Goal: Task Accomplishment & Management: Manage account settings

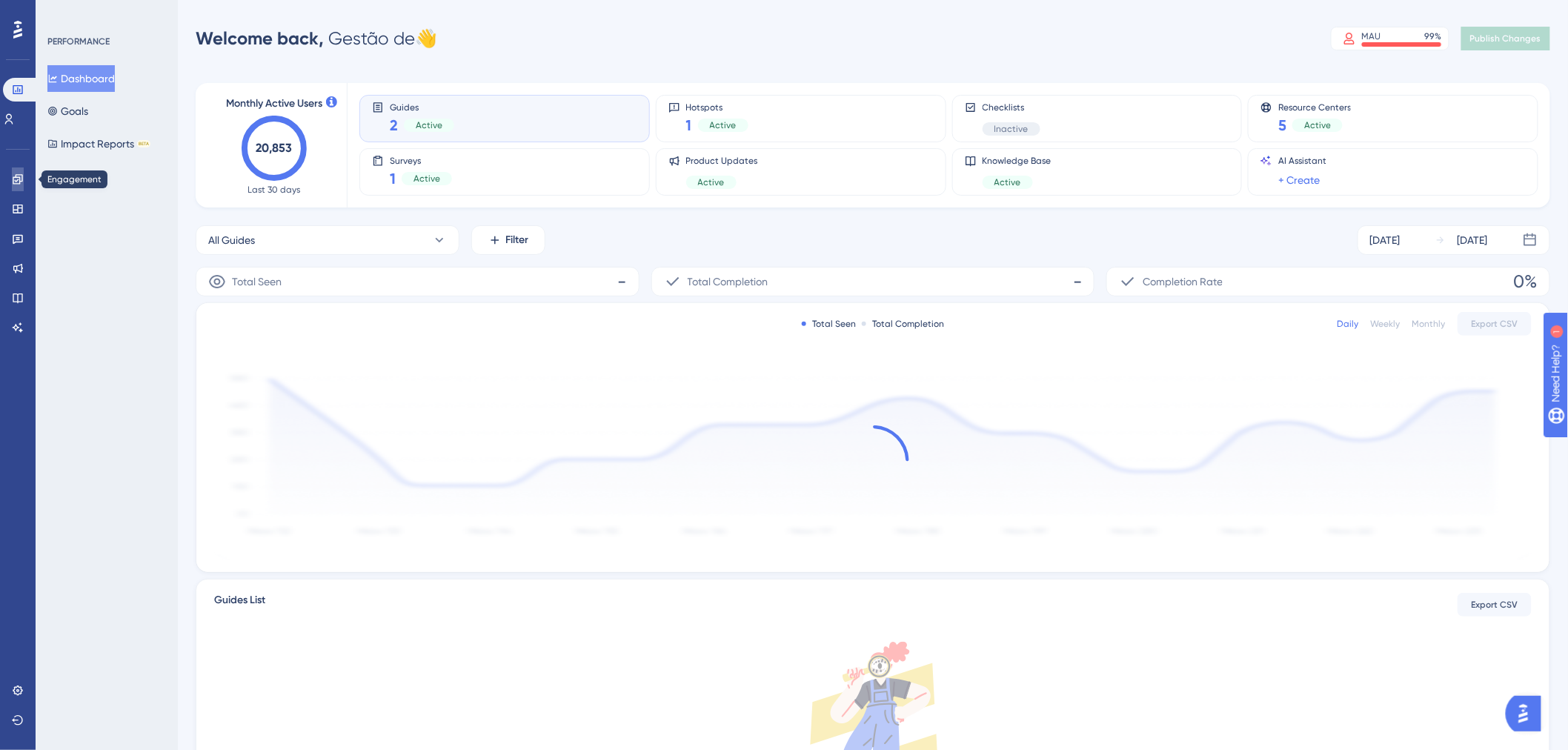
click at [13, 178] on icon at bounding box center [18, 179] width 10 height 10
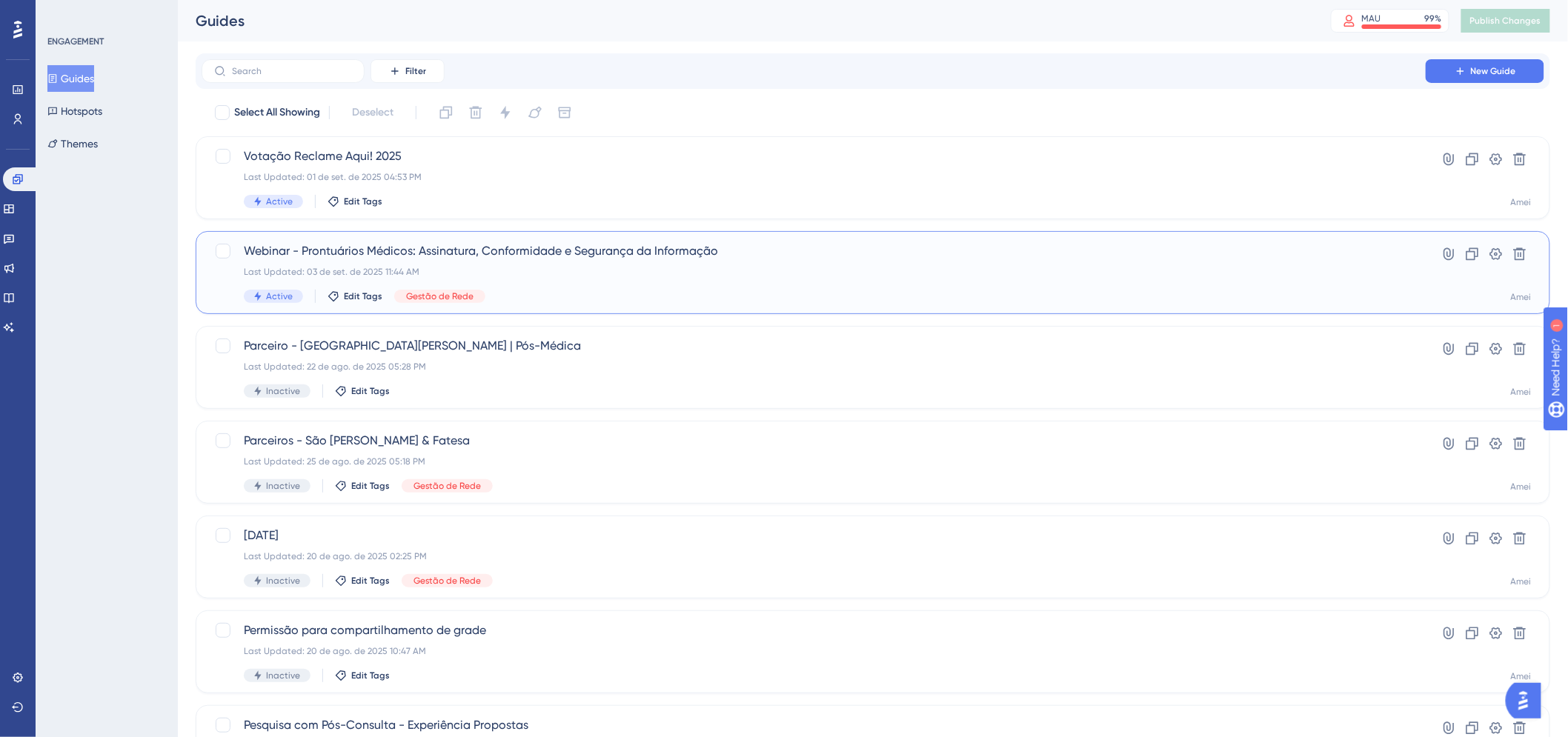
click at [583, 276] on div "Last Updated: 03 de set. de 2025 11:44 AM" at bounding box center [814, 271] width 1140 height 12
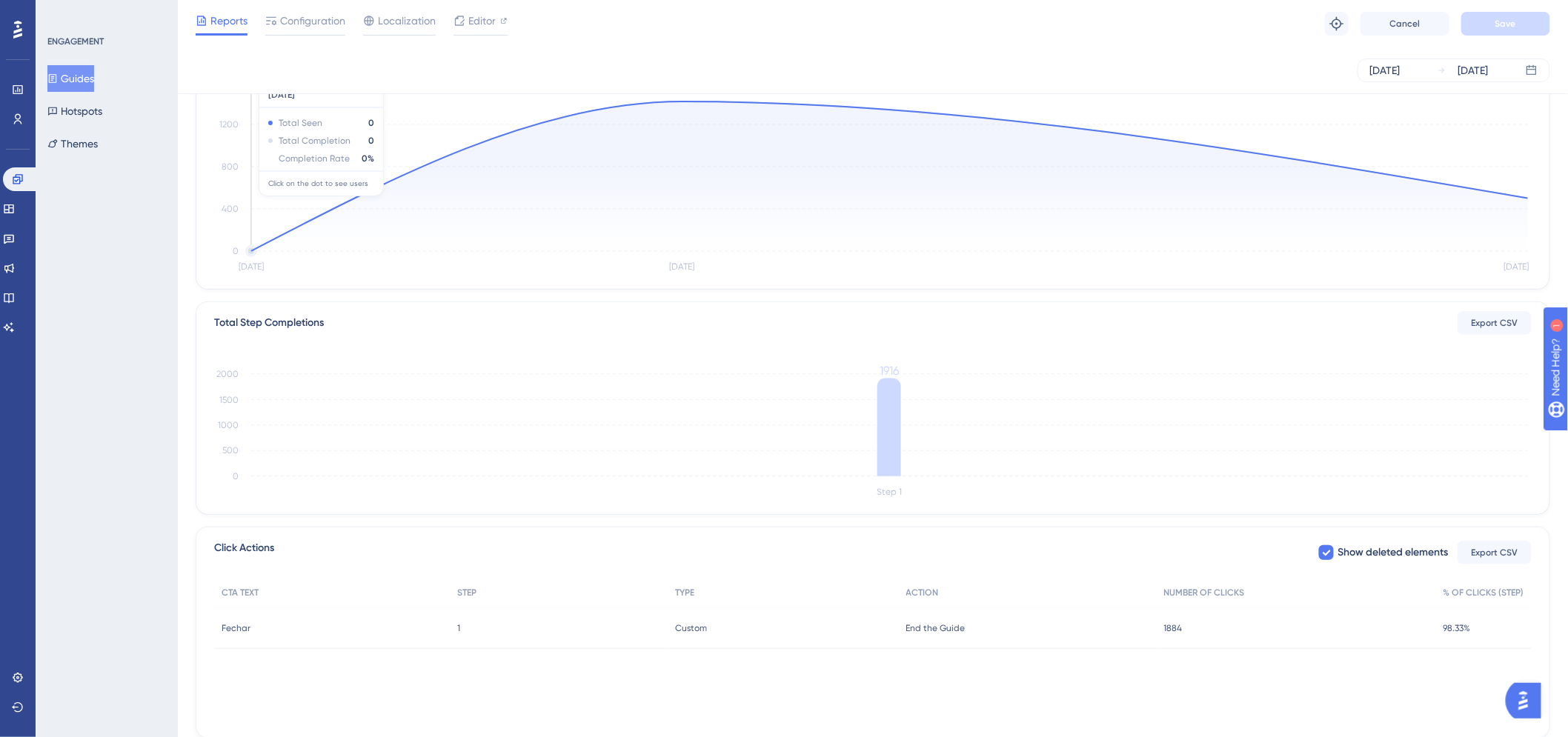
scroll to position [201, 0]
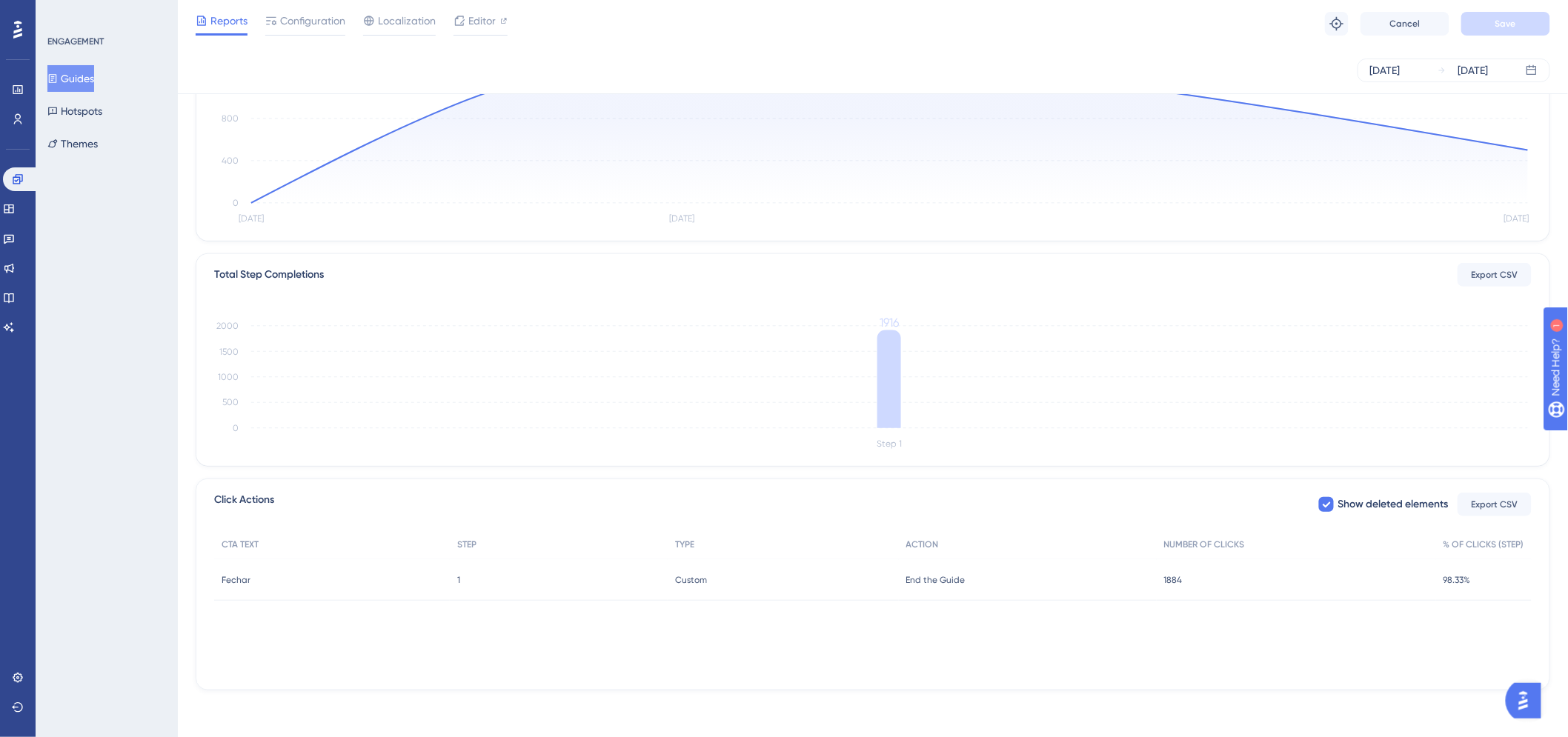
click at [878, 628] on div "CTA TEXT STEP TYPE ACTION NUMBER OF CLICKS % OF CLICKS (STEP) Fechar Fechar 1 1…" at bounding box center [872, 604] width 1317 height 148
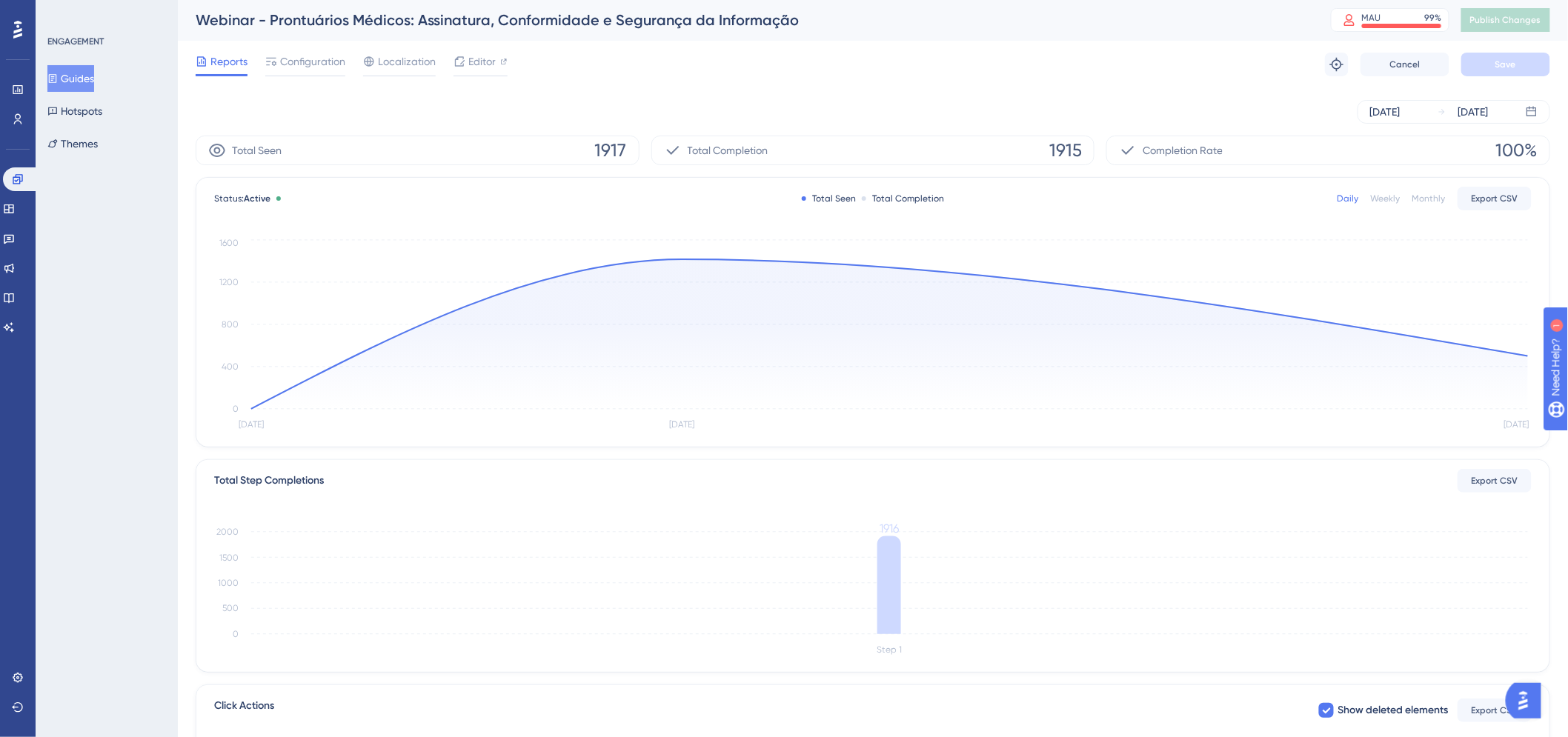
scroll to position [0, 0]
click at [1401, 109] on div "[DATE]" at bounding box center [1385, 112] width 30 height 18
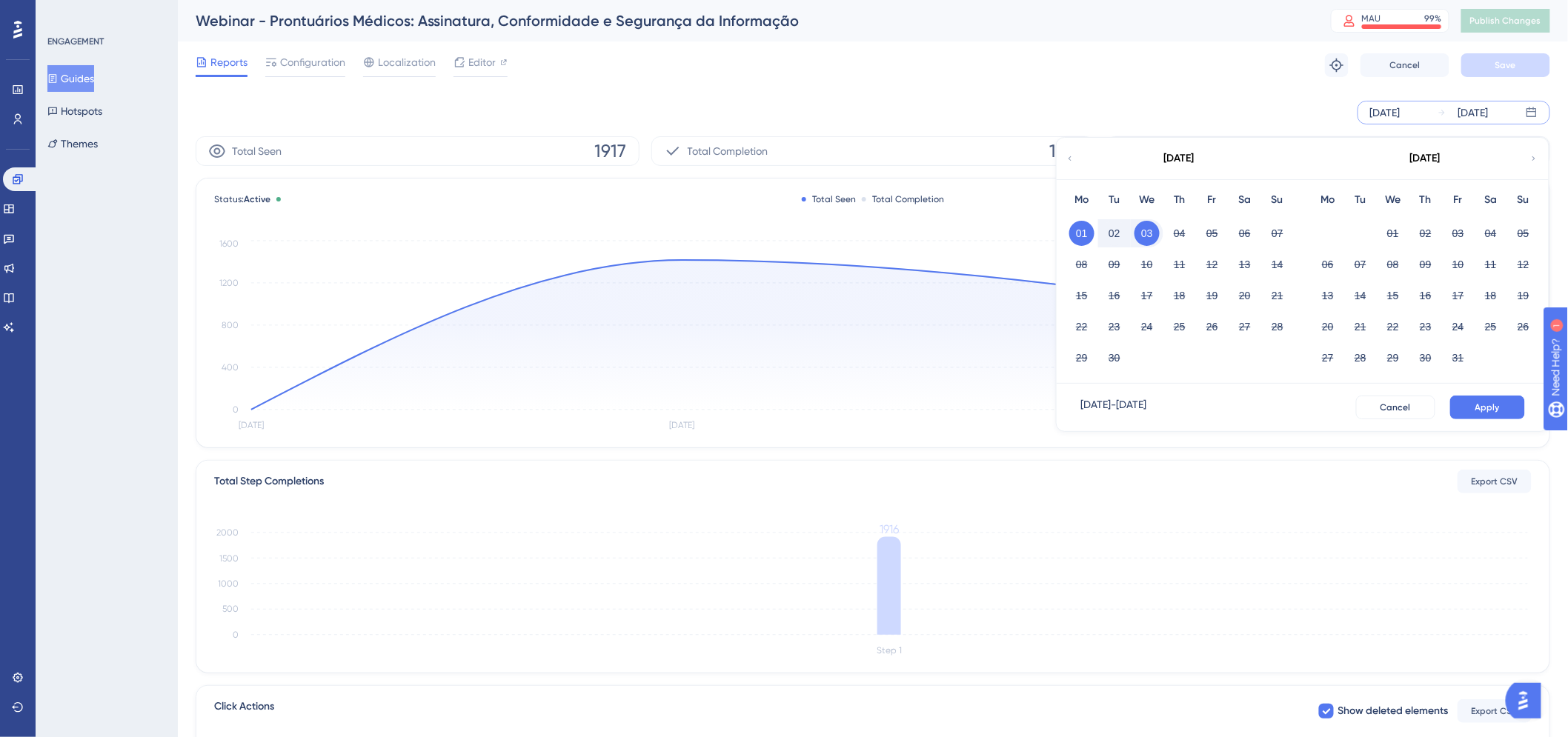
click at [1082, 228] on button "01" at bounding box center [1082, 234] width 26 height 26
click at [1401, 401] on span "Cancel" at bounding box center [1396, 407] width 30 height 12
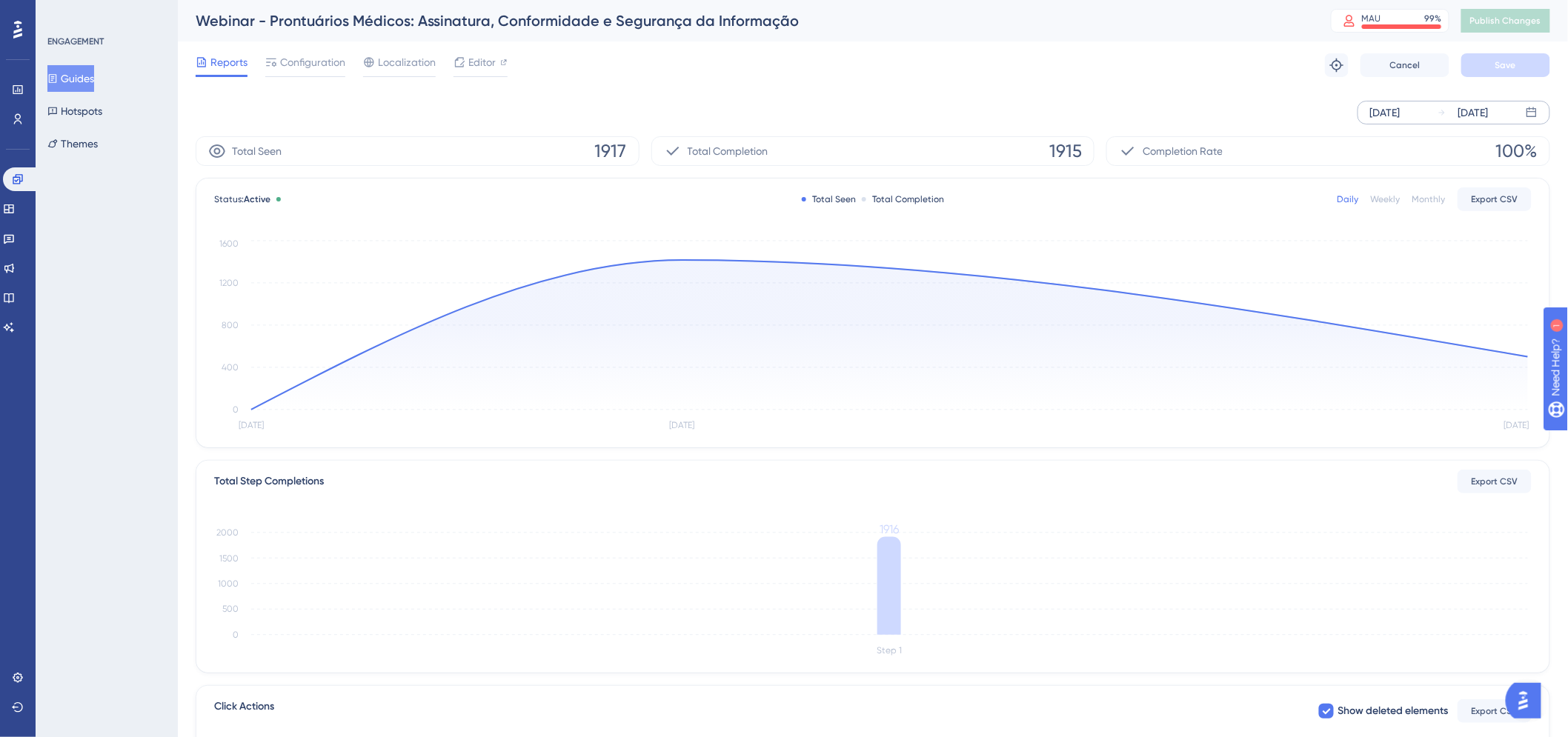
click at [1464, 115] on div "[DATE]" at bounding box center [1474, 112] width 30 height 18
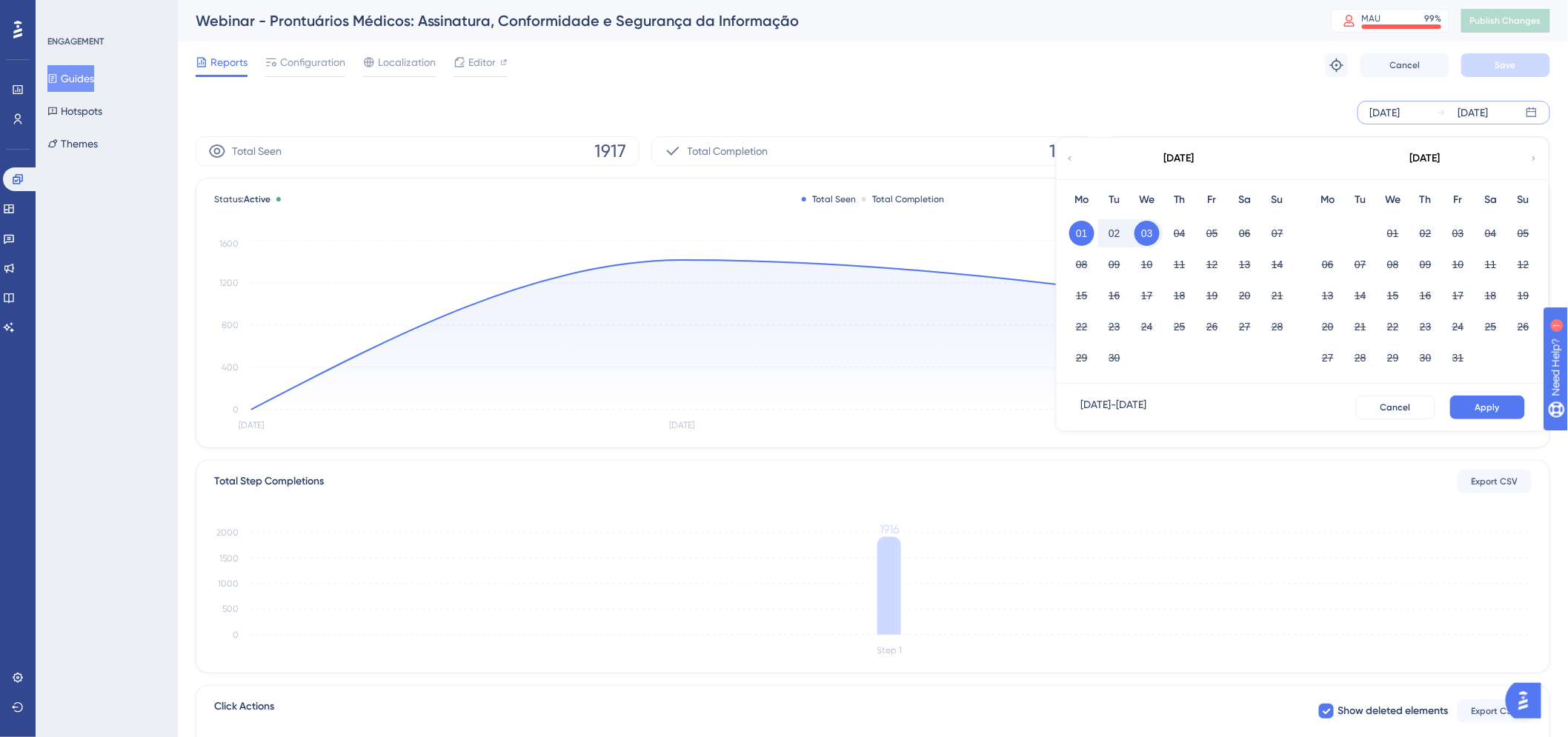
click at [1069, 157] on icon at bounding box center [1070, 158] width 9 height 14
click at [1456, 223] on button "01" at bounding box center [1459, 234] width 26 height 26
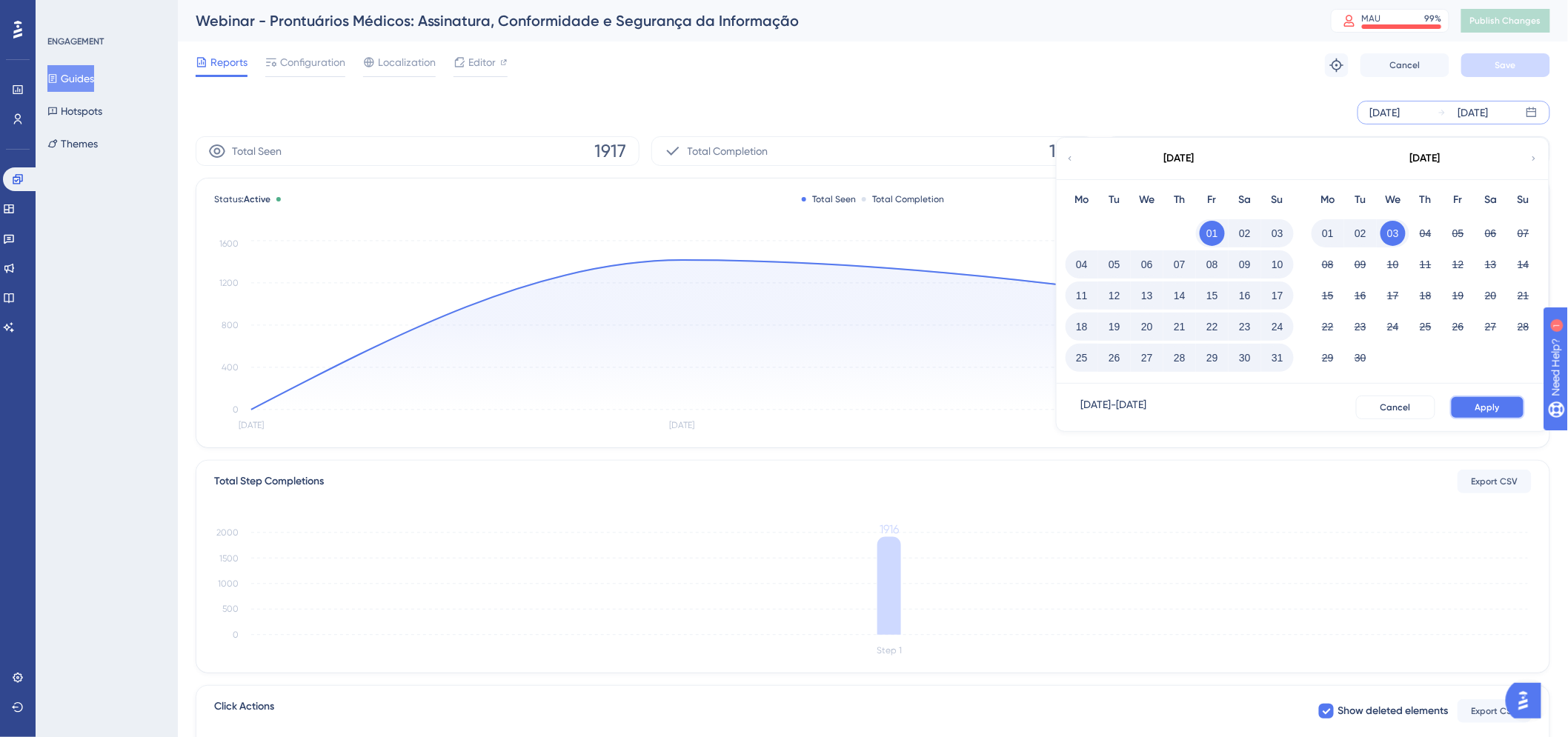
click at [1498, 401] on span "Apply" at bounding box center [1487, 407] width 25 height 12
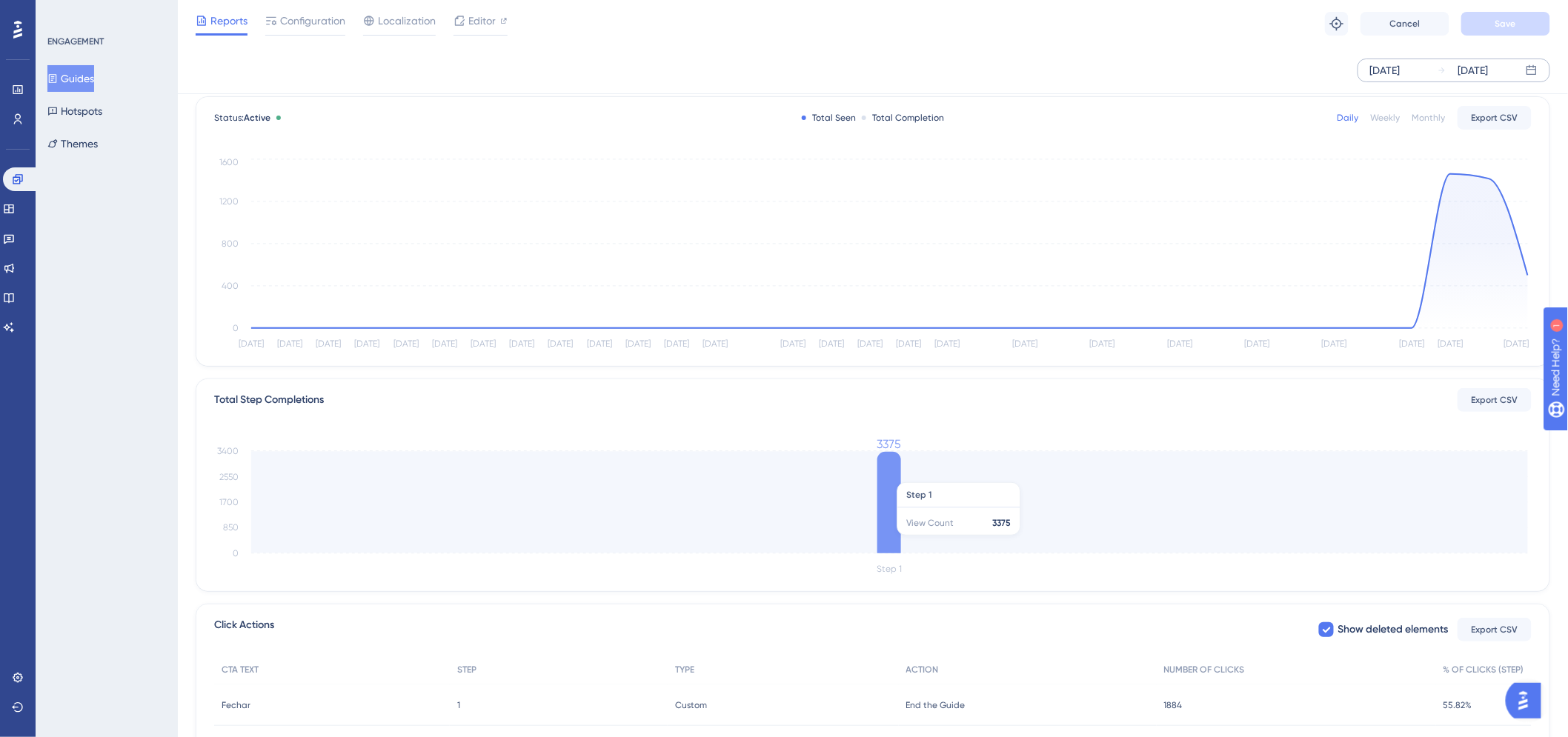
scroll to position [201, 0]
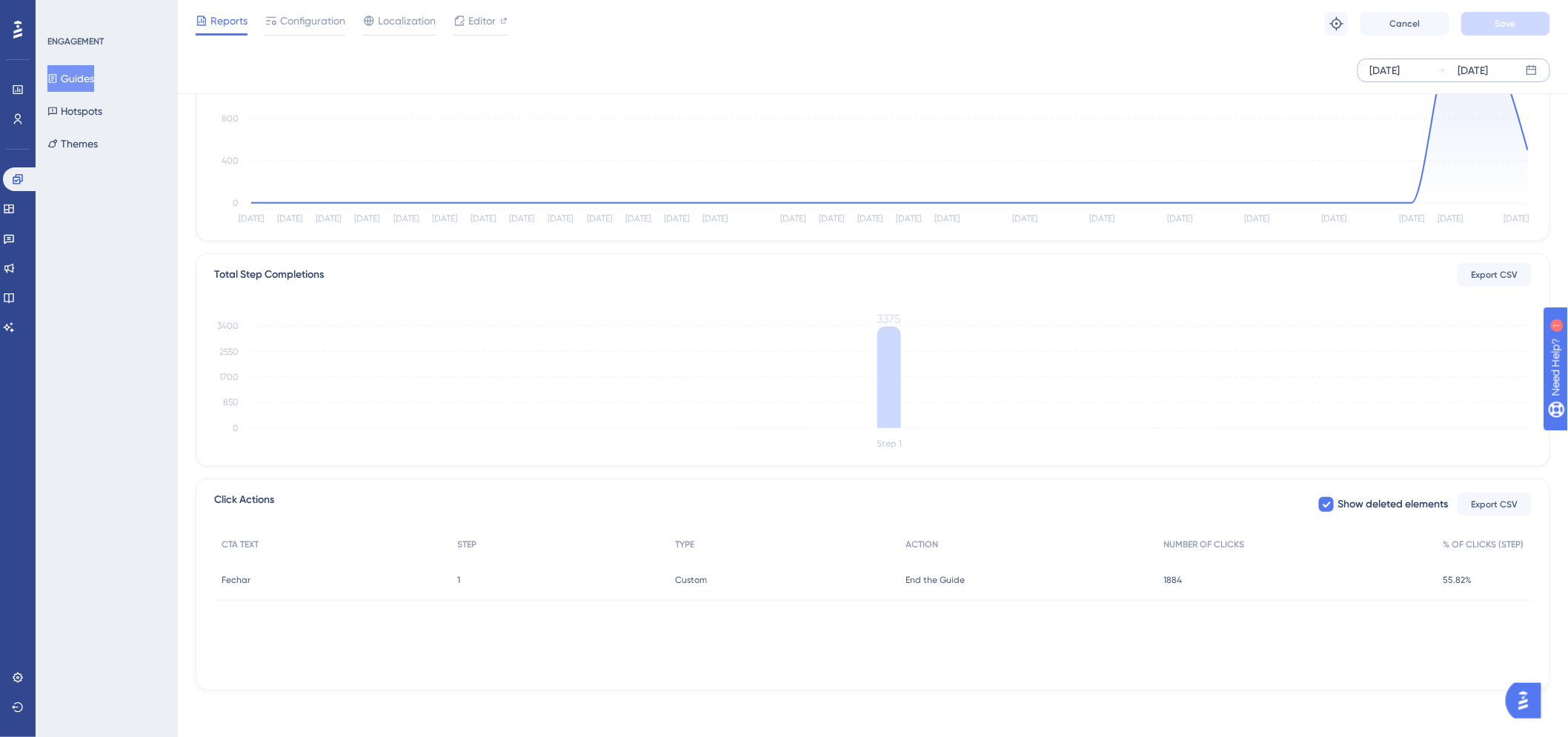
click at [835, 599] on div "Custom Custom" at bounding box center [783, 580] width 231 height 41
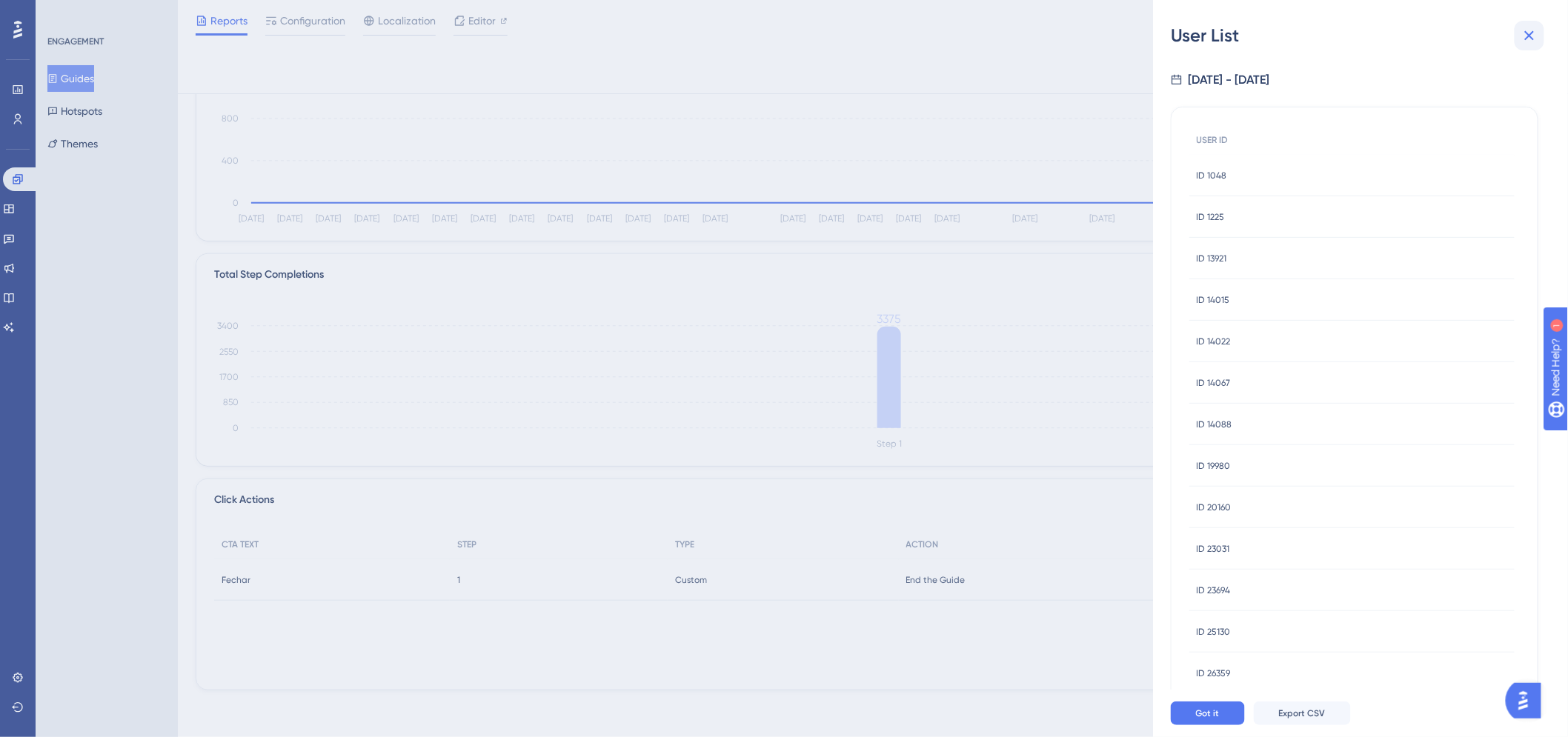
click at [1529, 34] on icon at bounding box center [1530, 36] width 10 height 10
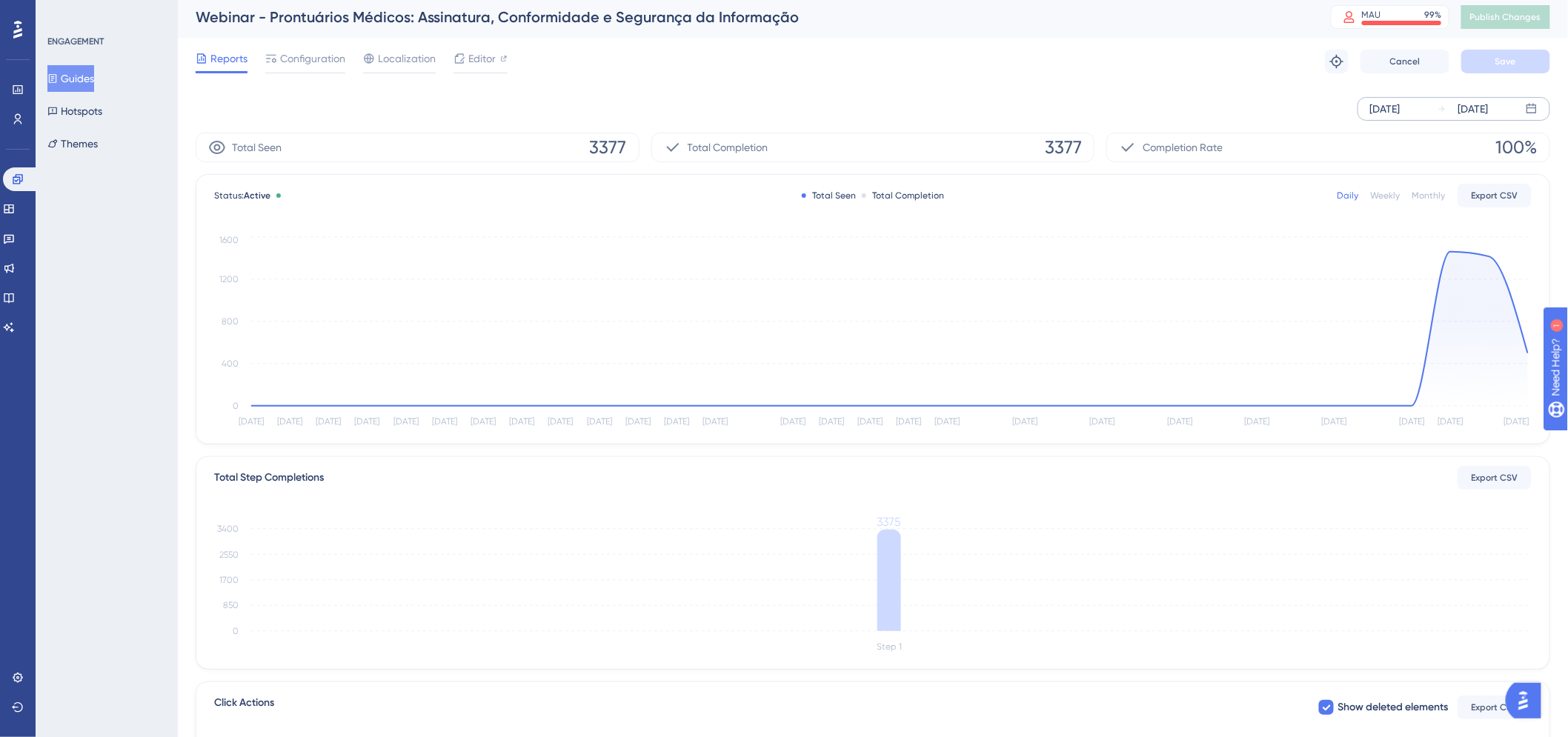
scroll to position [0, 0]
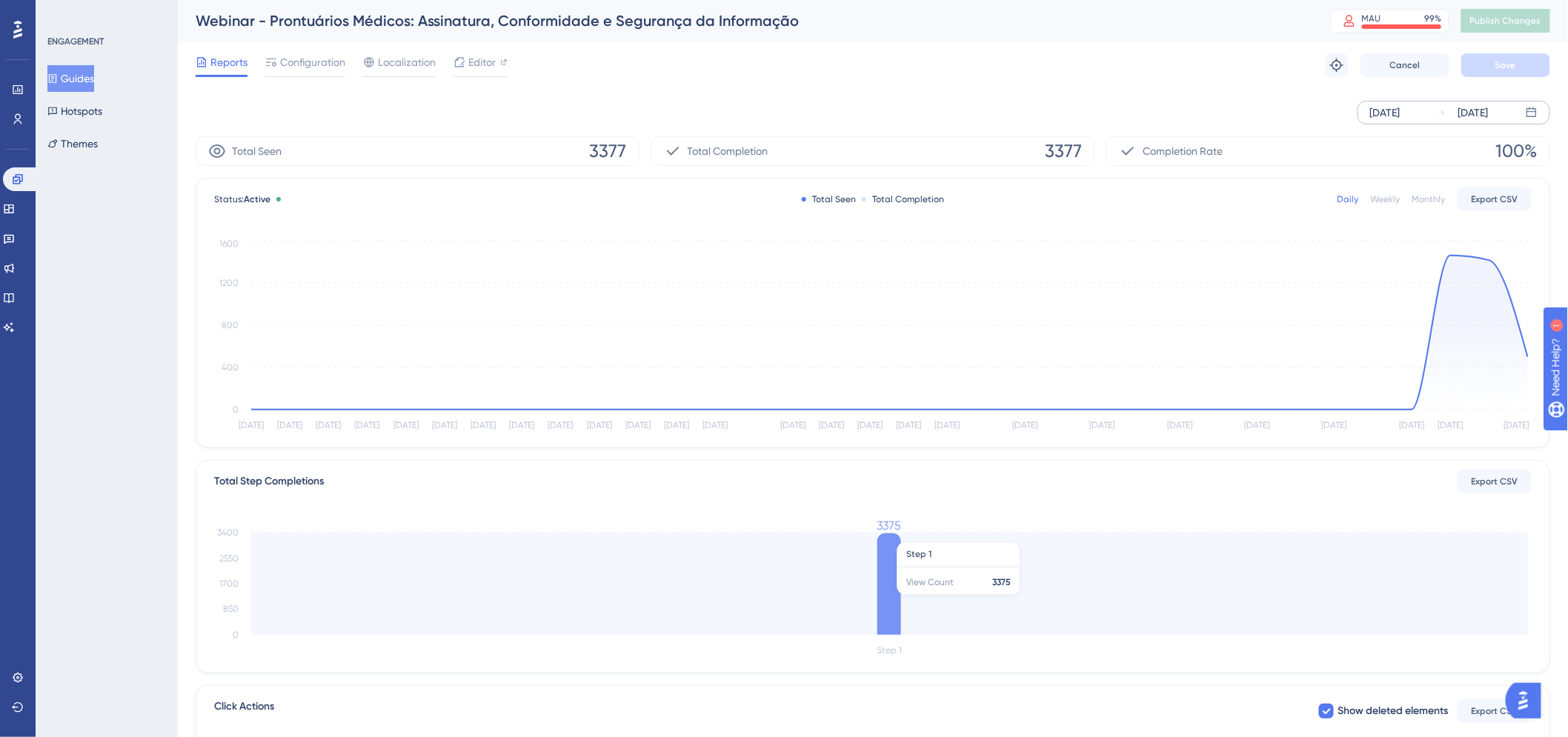
click at [922, 602] on icon "Step 1 0 850 1700 2550 3400 3375" at bounding box center [872, 589] width 1317 height 141
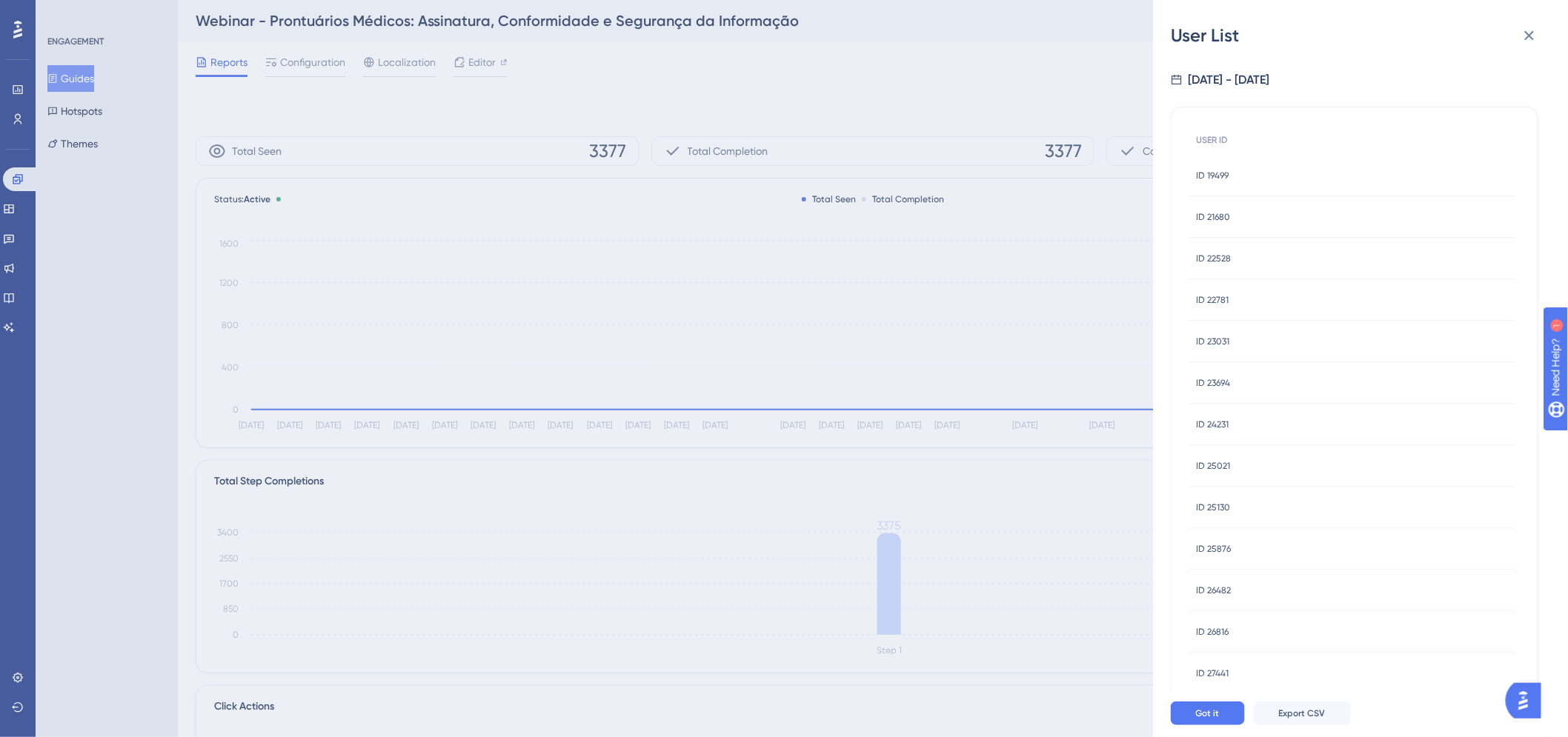
click at [1244, 174] on div "ID 19499 ID 19499" at bounding box center [1353, 175] width 326 height 41
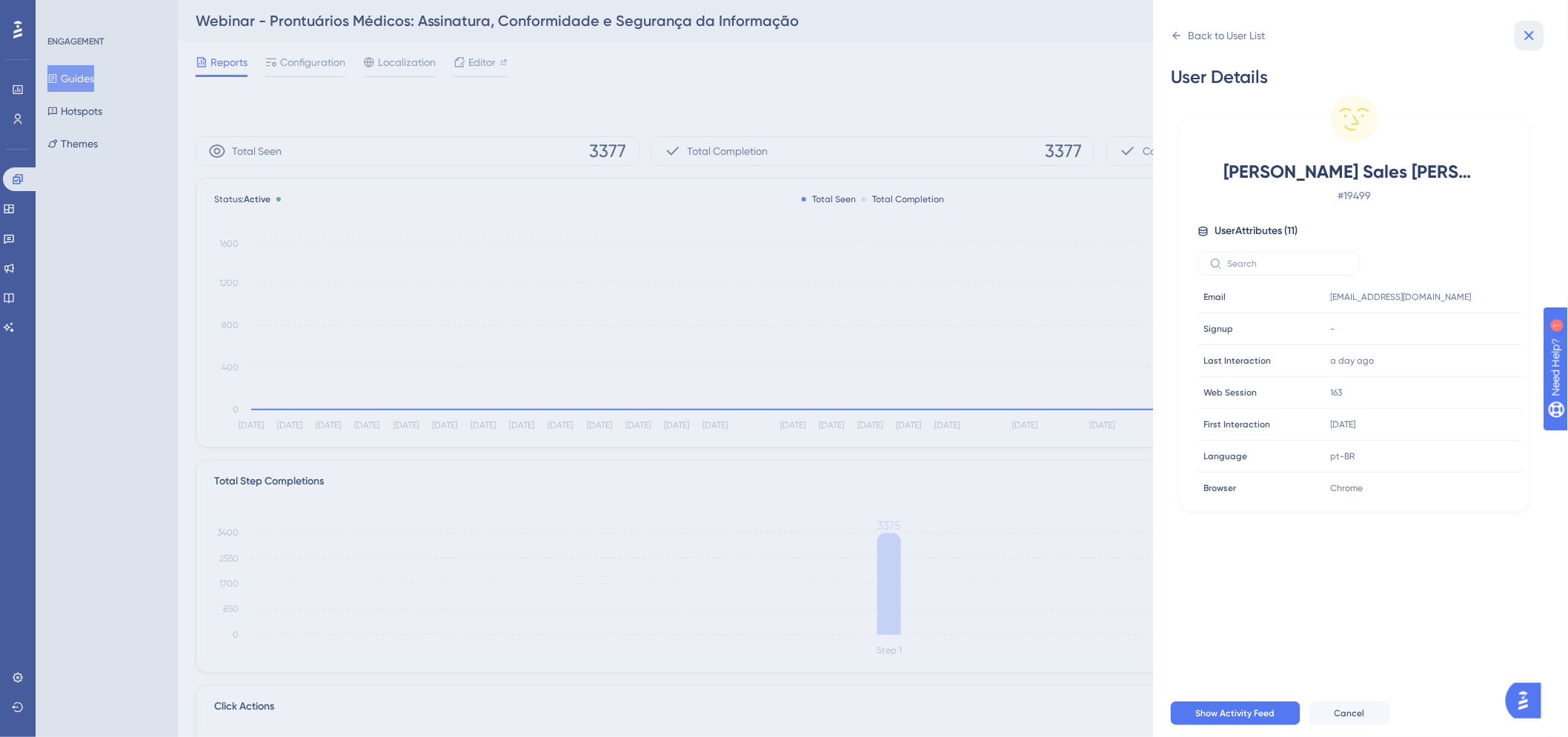
click at [1533, 26] on icon at bounding box center [1530, 35] width 18 height 18
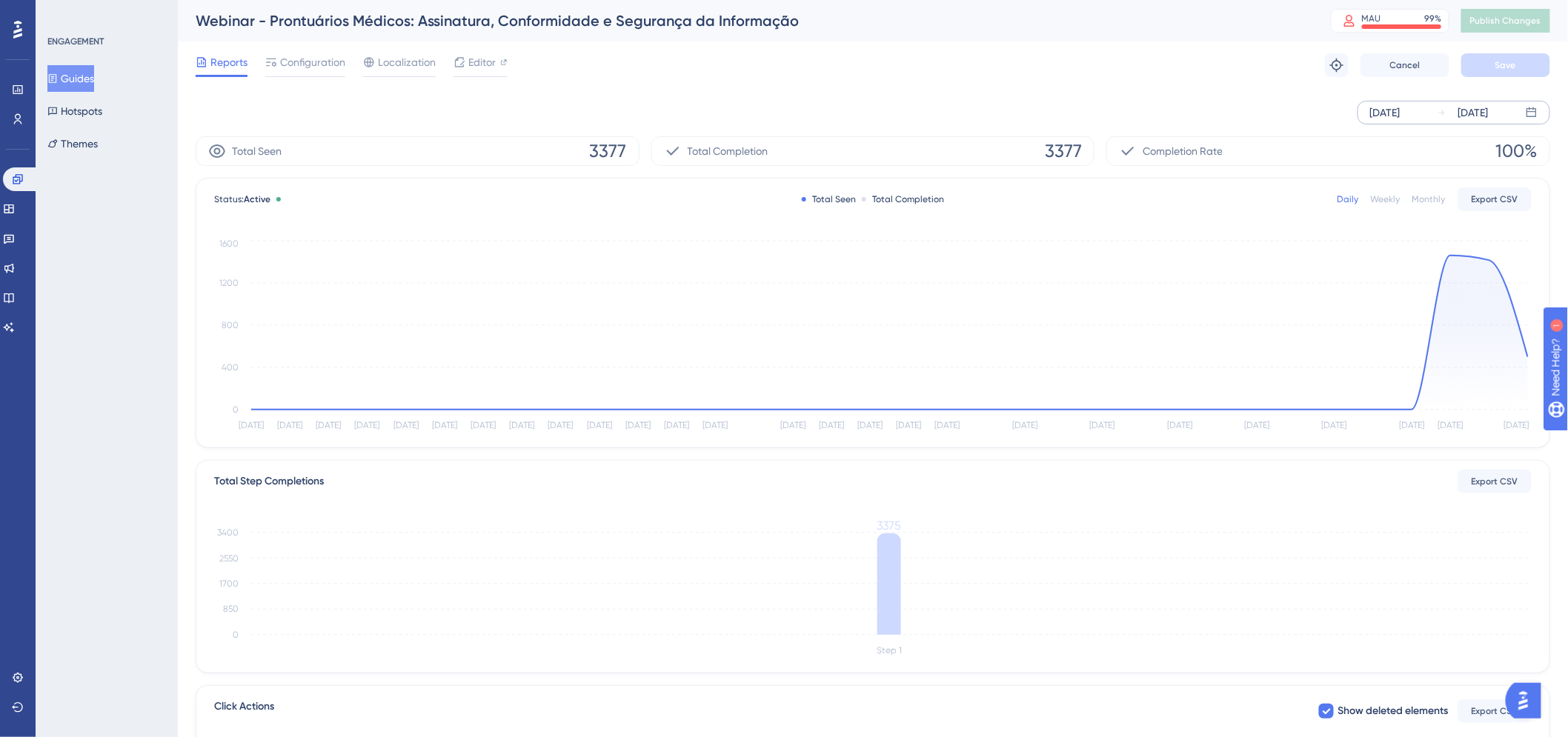
click at [301, 97] on div "[DATE] [DATE]" at bounding box center [873, 112] width 1355 height 47
click at [381, 69] on span "Localization" at bounding box center [407, 62] width 57 height 18
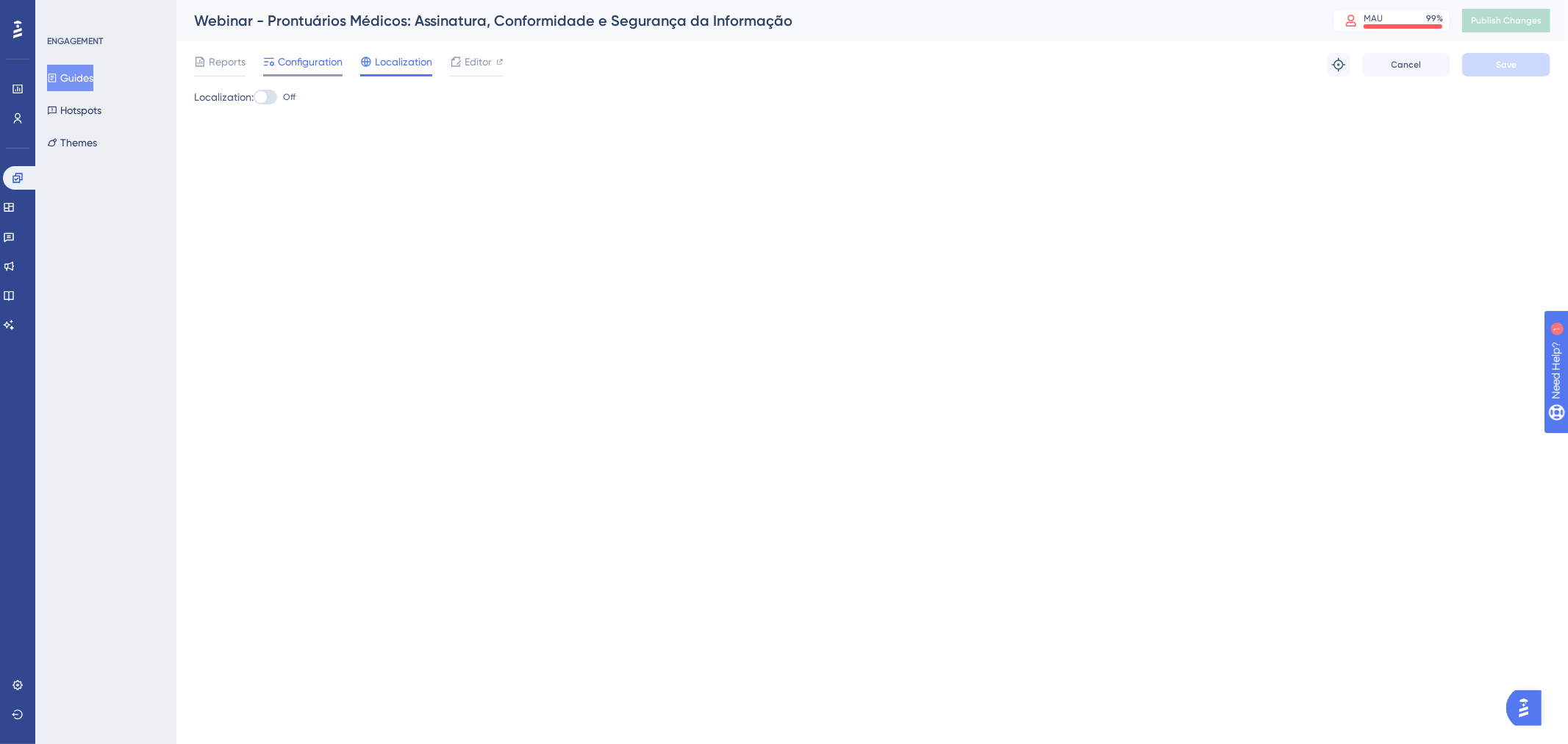
click at [307, 65] on span "Configuration" at bounding box center [310, 62] width 65 height 17
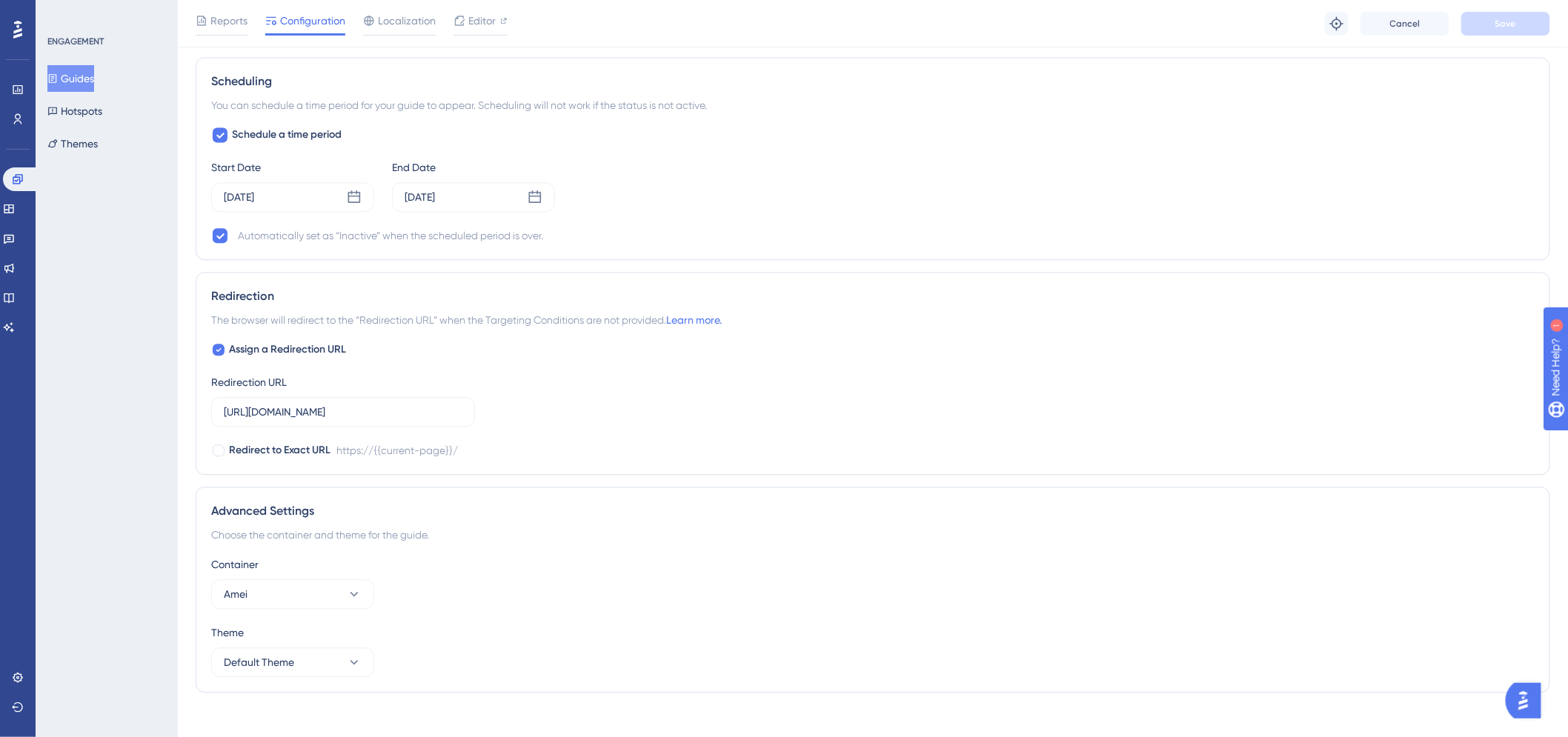
scroll to position [1276, 0]
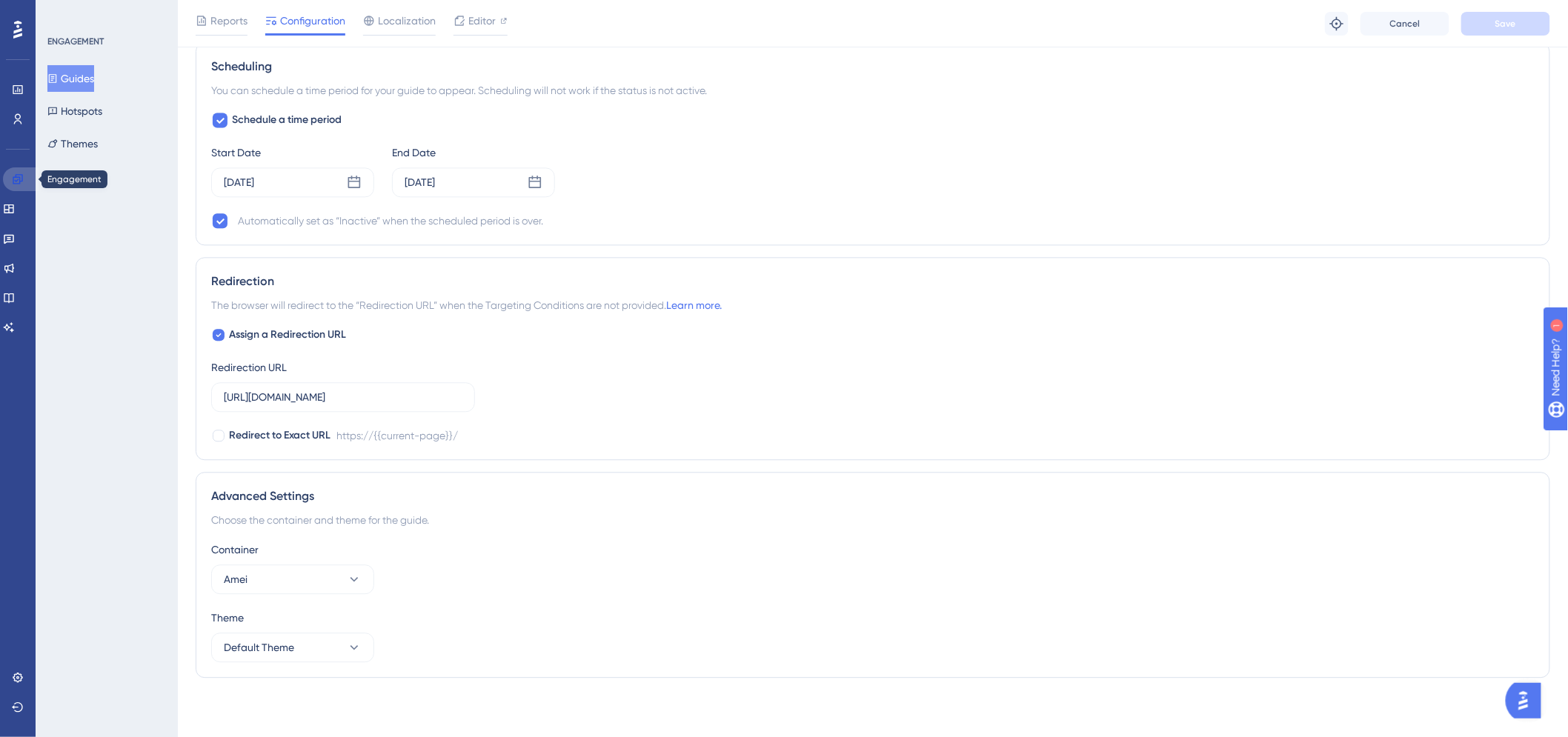
click at [20, 179] on icon at bounding box center [18, 179] width 12 height 12
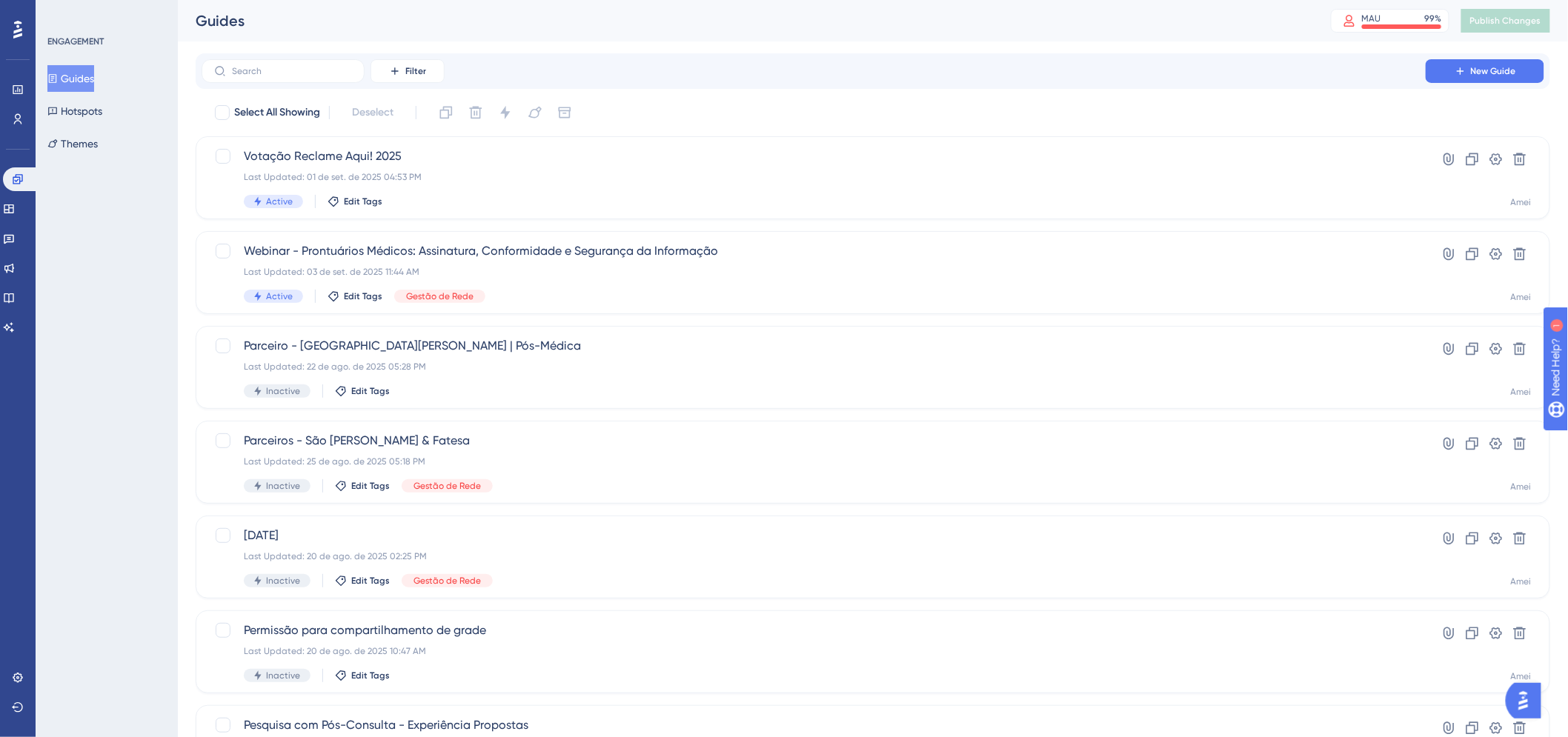
click at [862, 111] on div "Select All Showing Deselect" at bounding box center [883, 112] width 1337 height 24
